Goal: Task Accomplishment & Management: Use online tool/utility

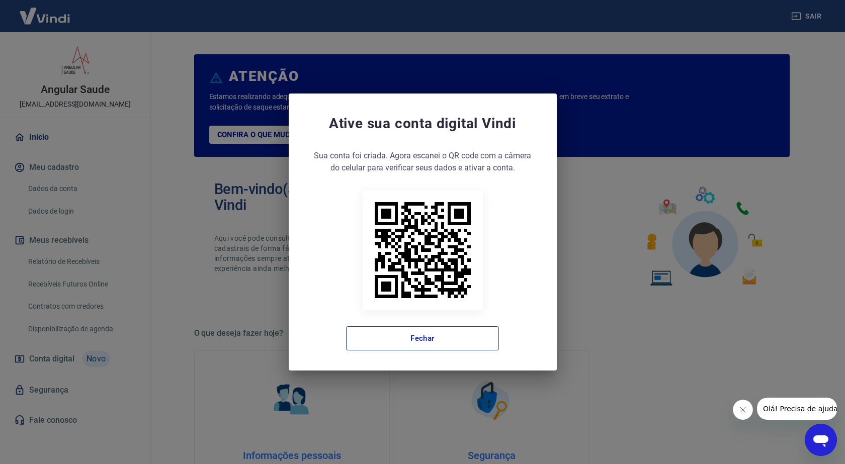
click at [428, 336] on button "Fechar" at bounding box center [422, 339] width 153 height 24
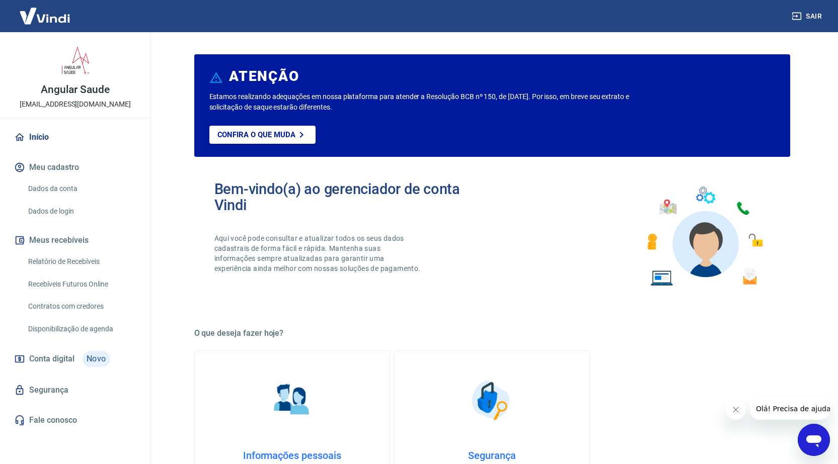
click at [59, 259] on link "Relatório de Recebíveis" at bounding box center [81, 262] width 114 height 21
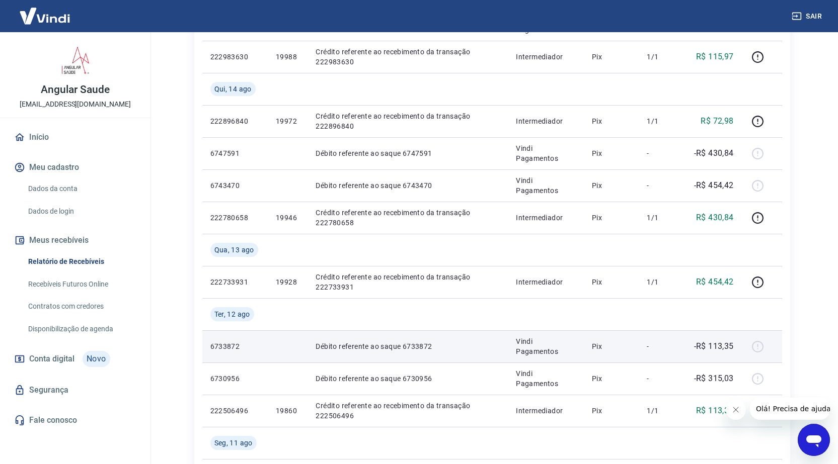
scroll to position [201, 0]
